Goal: Transaction & Acquisition: Purchase product/service

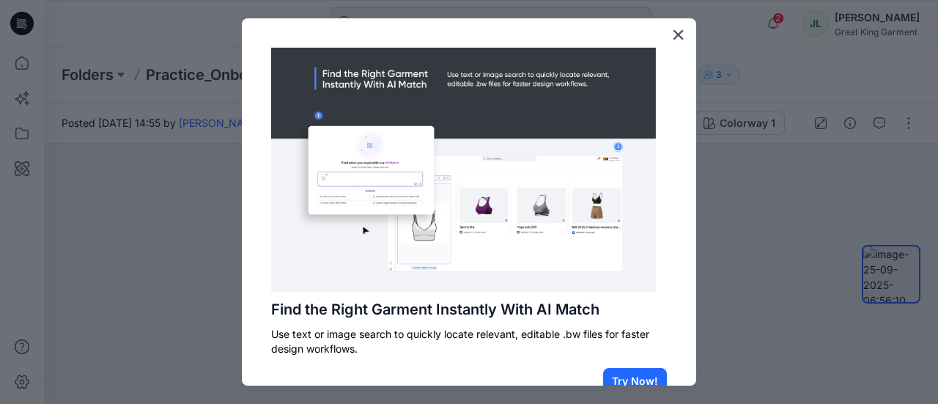
scroll to position [38, 0]
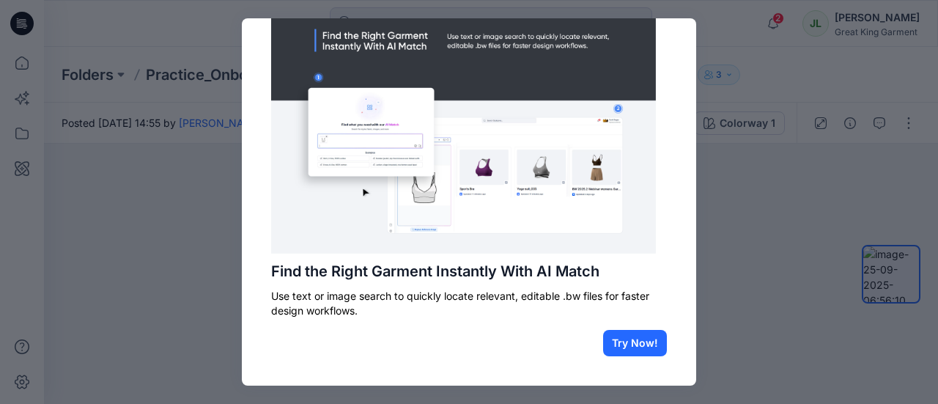
click at [826, 120] on div at bounding box center [469, 202] width 938 height 404
click at [173, 179] on div at bounding box center [469, 202] width 938 height 404
click at [620, 336] on button "Try Now!" at bounding box center [635, 343] width 64 height 26
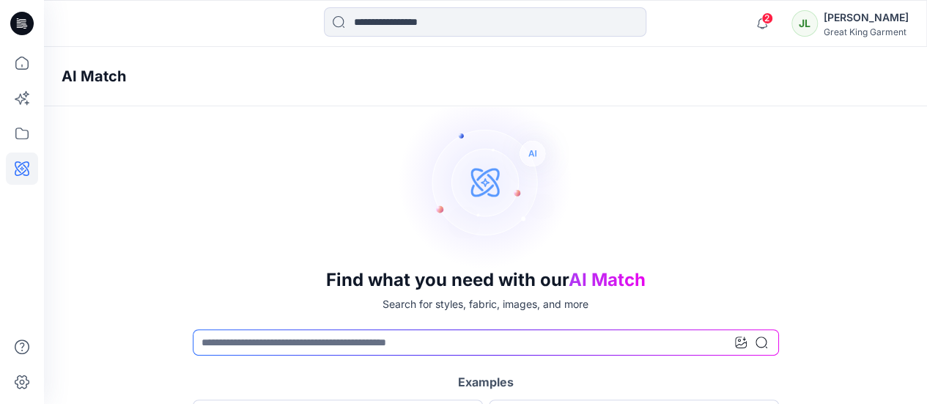
scroll to position [129, 0]
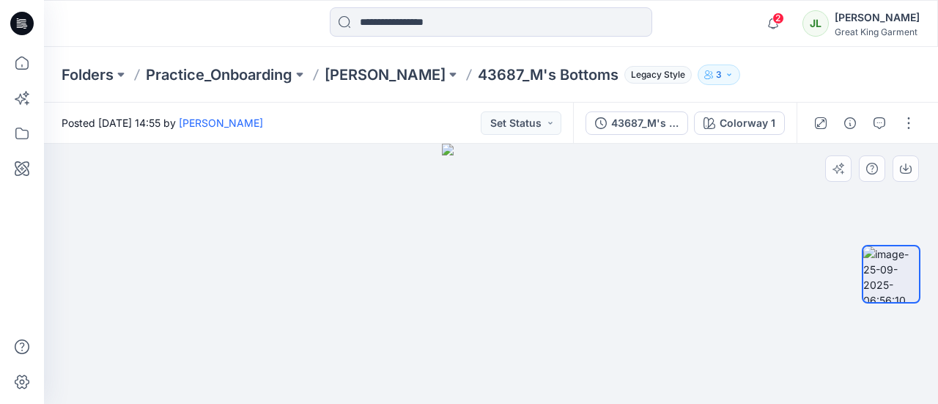
click at [714, 301] on div at bounding box center [491, 274] width 894 height 260
click at [451, 224] on img at bounding box center [491, 274] width 98 height 260
